Goal: Information Seeking & Learning: Learn about a topic

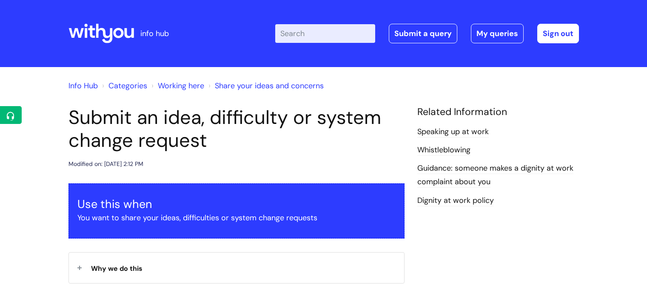
scroll to position [425, 0]
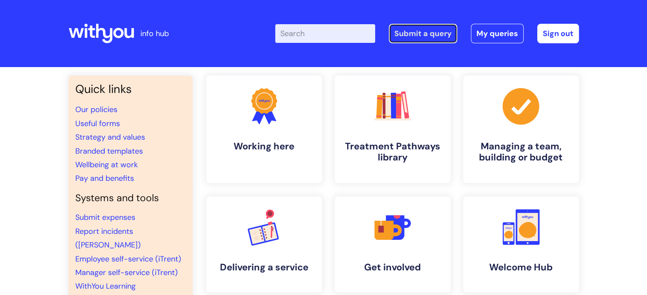
click at [418, 28] on link "Submit a query" at bounding box center [422, 34] width 68 height 20
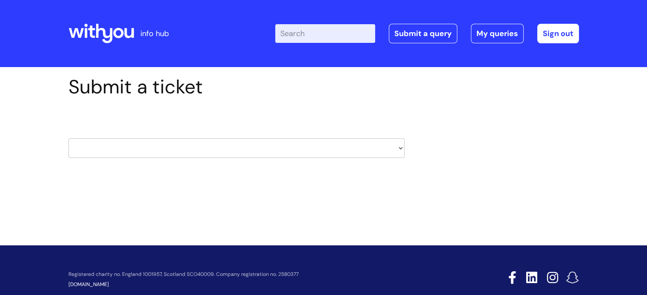
click at [264, 150] on select "HR / People IT and Support Clinical Drug Alerts Finance Accounts Data Support T…" at bounding box center [236, 149] width 336 height 20
select select "systems"
click at [68, 139] on select "HR / People IT and Support Clinical Drug Alerts Finance Accounts Data Support T…" at bounding box center [236, 149] width 336 height 20
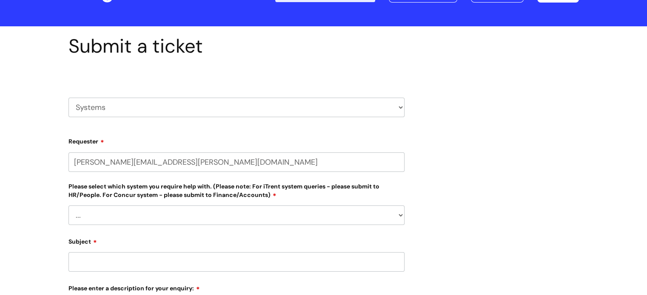
scroll to position [85, 0]
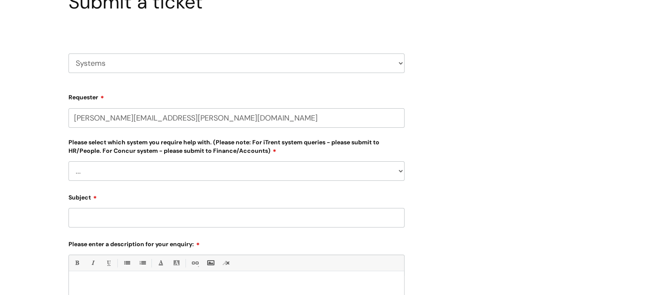
click at [187, 176] on select "... Ulysses Helpdesk Monday.com Nebula fault ILLY CarePath fault Halo fault E-c…" at bounding box center [236, 172] width 336 height 20
drag, startPoint x: 444, startPoint y: 129, endPoint x: 439, endPoint y: 129, distance: 5.5
click at [444, 129] on div "Submit a ticket HR / People IT and Support Clinical Drug Alerts Finance Account…" at bounding box center [323, 203] width 523 height 425
click at [181, 65] on select "HR / People IT and Support Clinical Drug Alerts Finance Accounts Data Support T…" at bounding box center [236, 64] width 336 height 20
click at [473, 52] on div "Submit a ticket HR / People IT and Support Clinical Drug Alerts Finance Account…" at bounding box center [323, 203] width 523 height 425
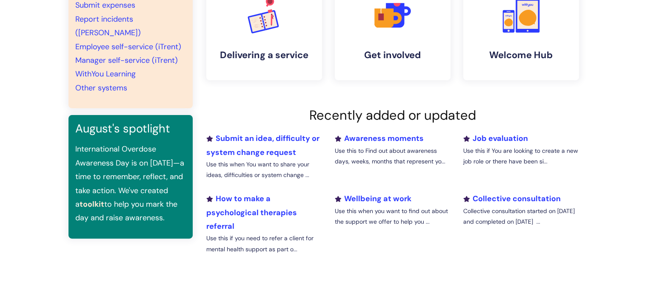
scroll to position [128, 0]
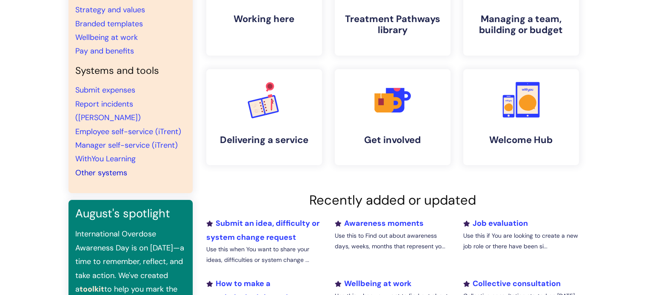
click at [96, 168] on link "Other systems" at bounding box center [101, 173] width 52 height 10
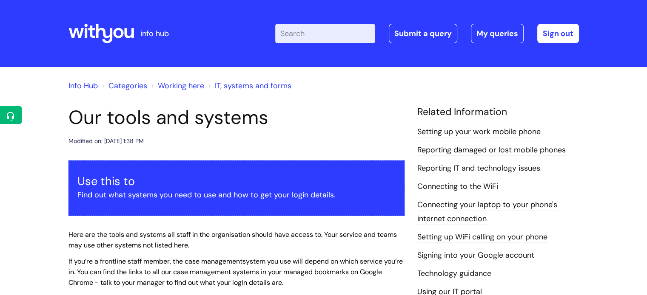
click at [308, 33] on input "Enter your search term here..." at bounding box center [325, 33] width 100 height 19
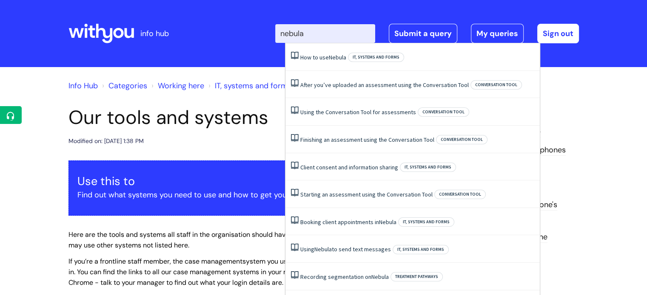
type input "nebula"
click button "Search" at bounding box center [0, 0] width 0 height 0
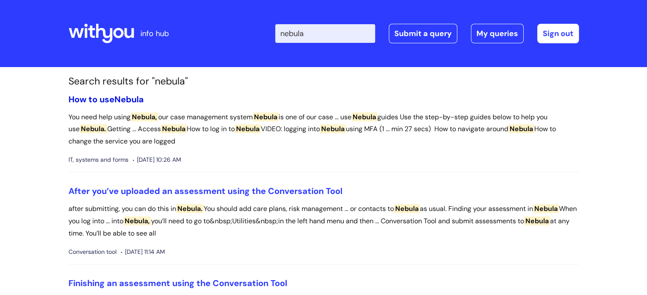
click at [124, 102] on span "Nebula" at bounding box center [128, 99] width 29 height 11
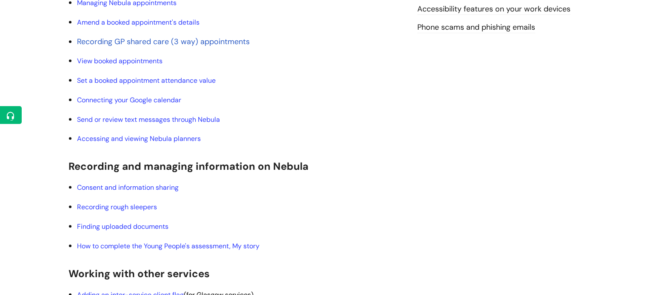
scroll to position [486, 0]
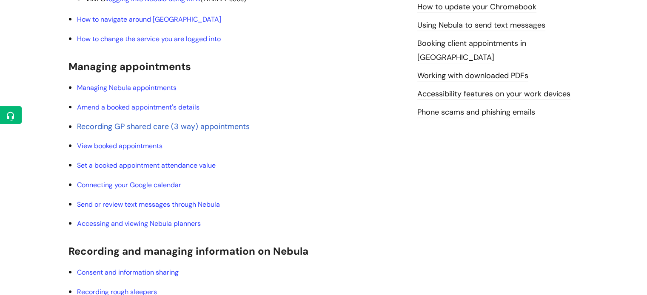
click at [340, 127] on li "Recording GP shared care (3 way) appointments" at bounding box center [240, 127] width 327 height 14
